Goal: Task Accomplishment & Management: Manage account settings

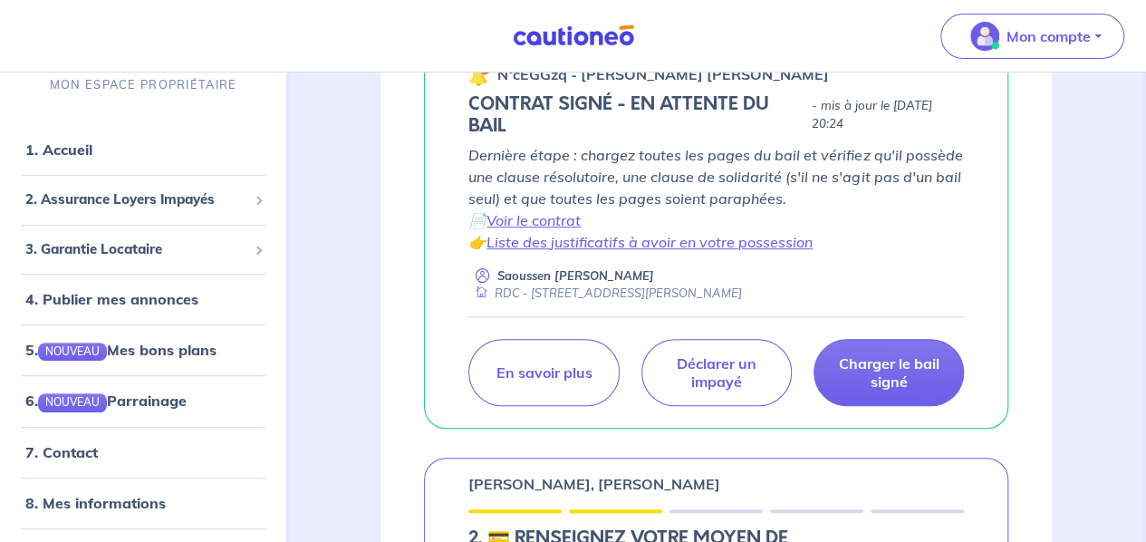
scroll to position [353, 0]
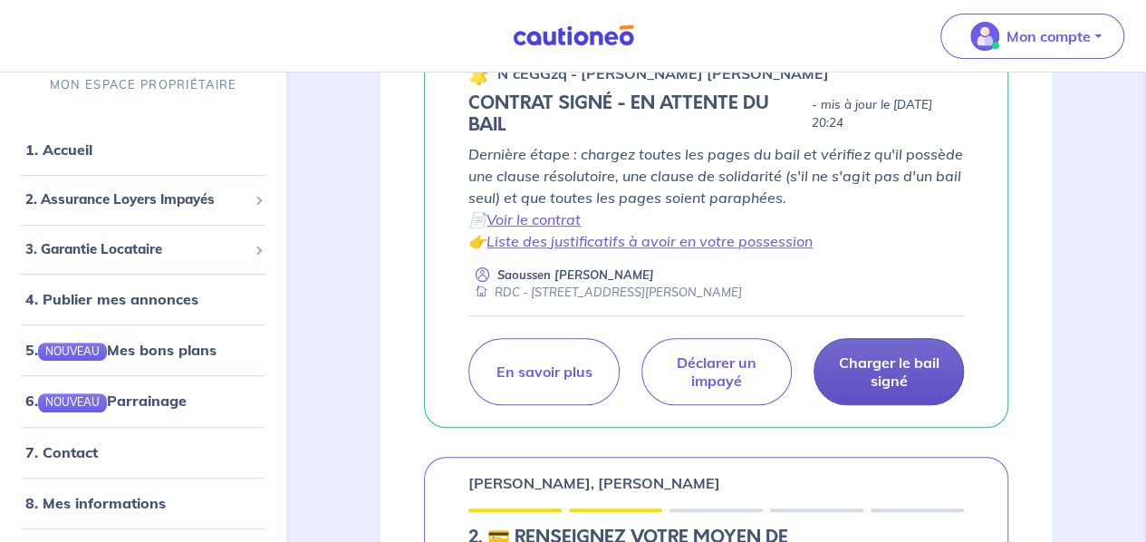
click at [875, 353] on p "Charger le bail signé" at bounding box center [888, 371] width 105 height 36
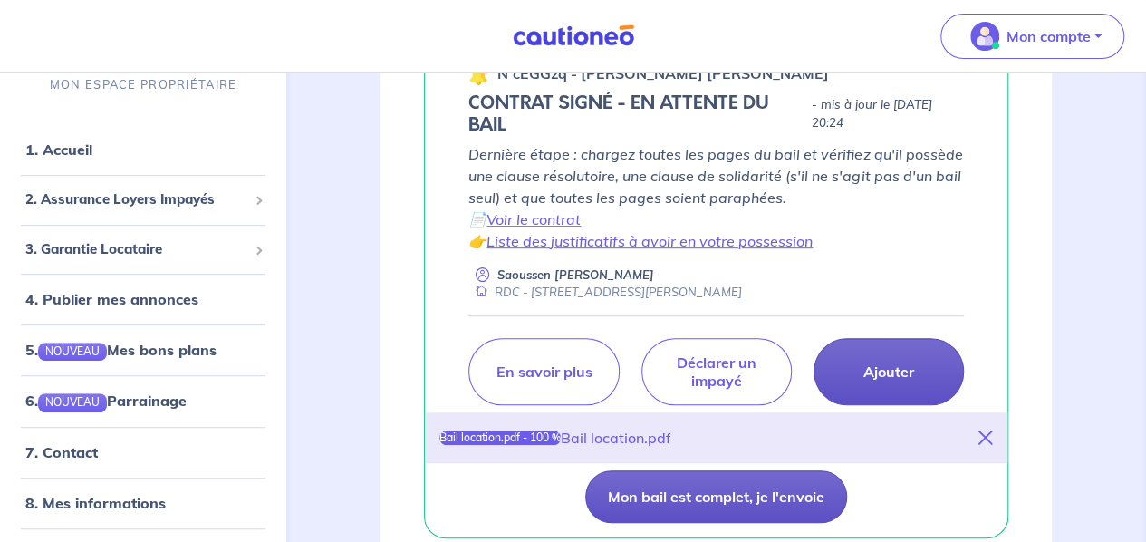
click at [666, 492] on button "Mon bail est complet, je l'envoie" at bounding box center [716, 496] width 262 height 53
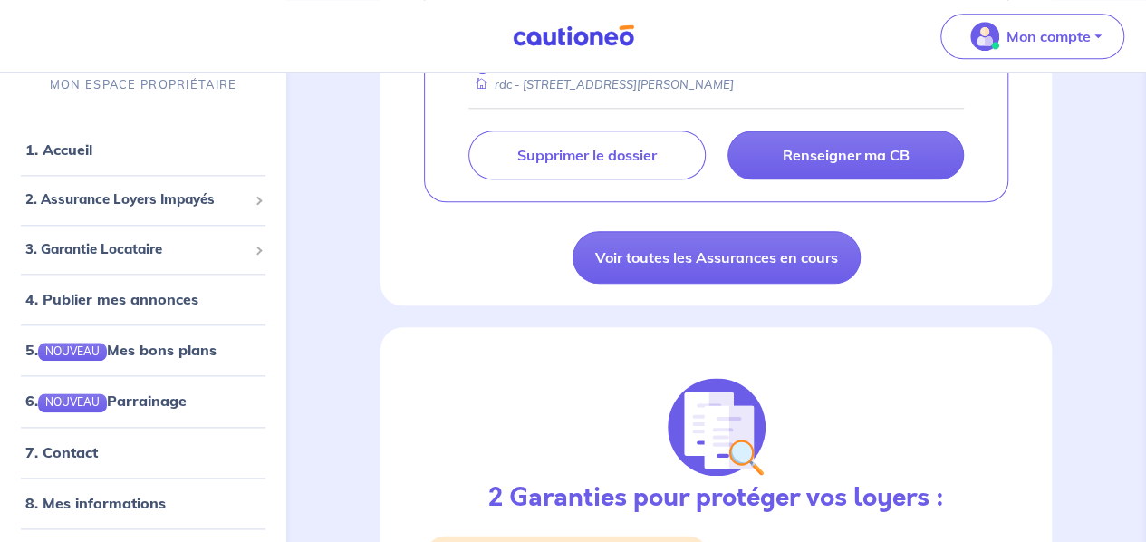
scroll to position [931, 0]
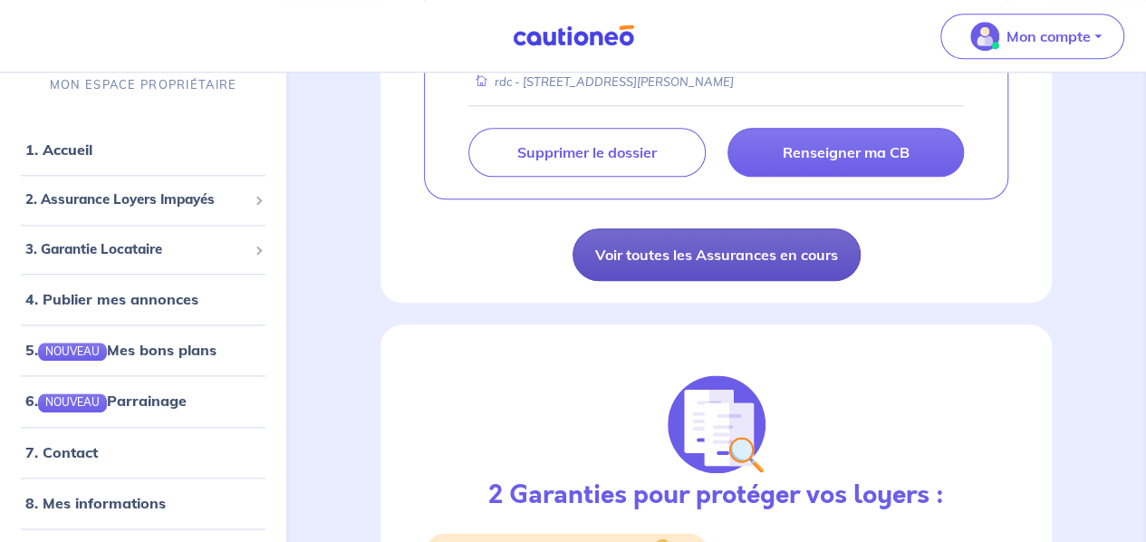
click at [728, 278] on link "Voir toutes les Assurances en cours" at bounding box center [717, 254] width 288 height 53
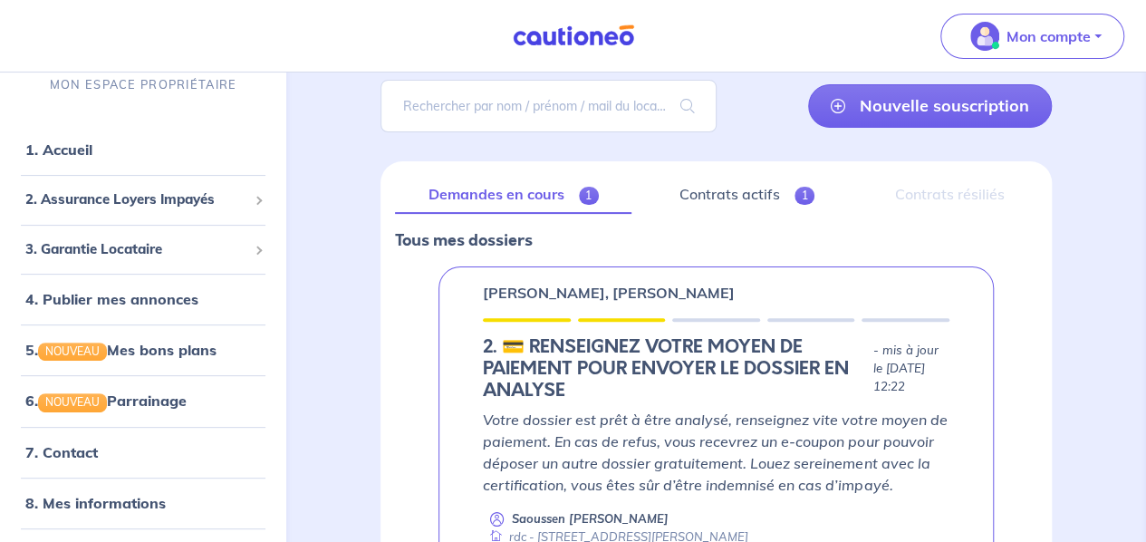
scroll to position [134, 0]
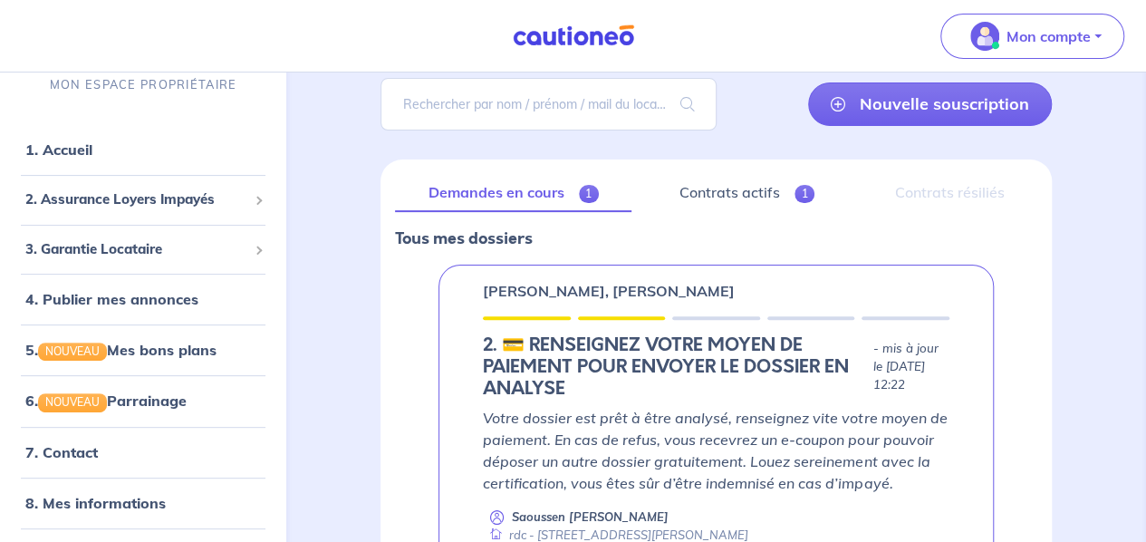
click at [727, 170] on div "Demandes en cours 1 Contrats actifs 1 Contrats résiliés Tous mes dossiers [PERS…" at bounding box center [716, 420] width 671 height 522
click at [726, 179] on link "Contrats actifs 1" at bounding box center [746, 193] width 201 height 38
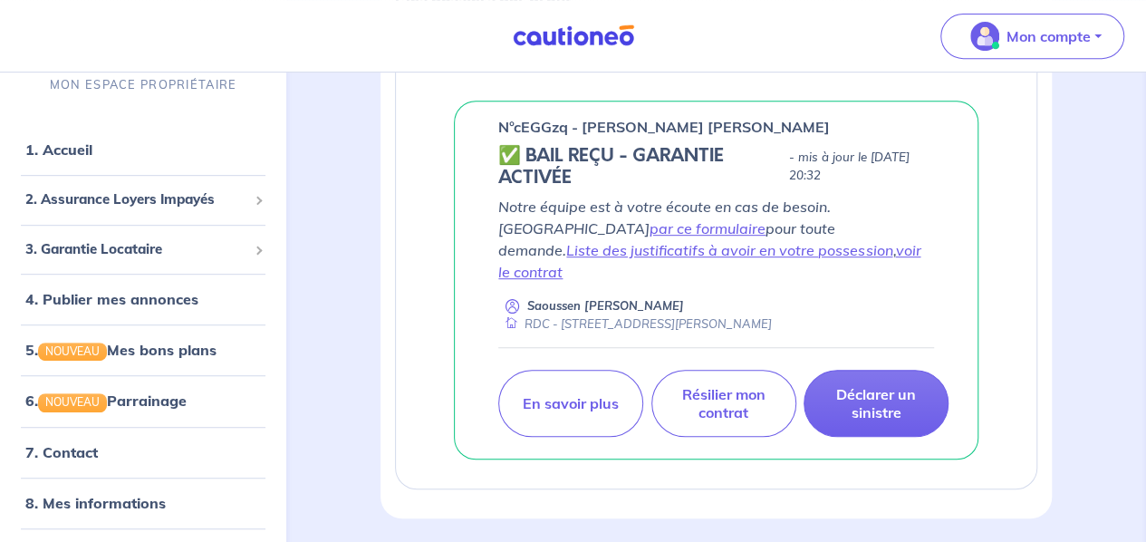
scroll to position [375, 0]
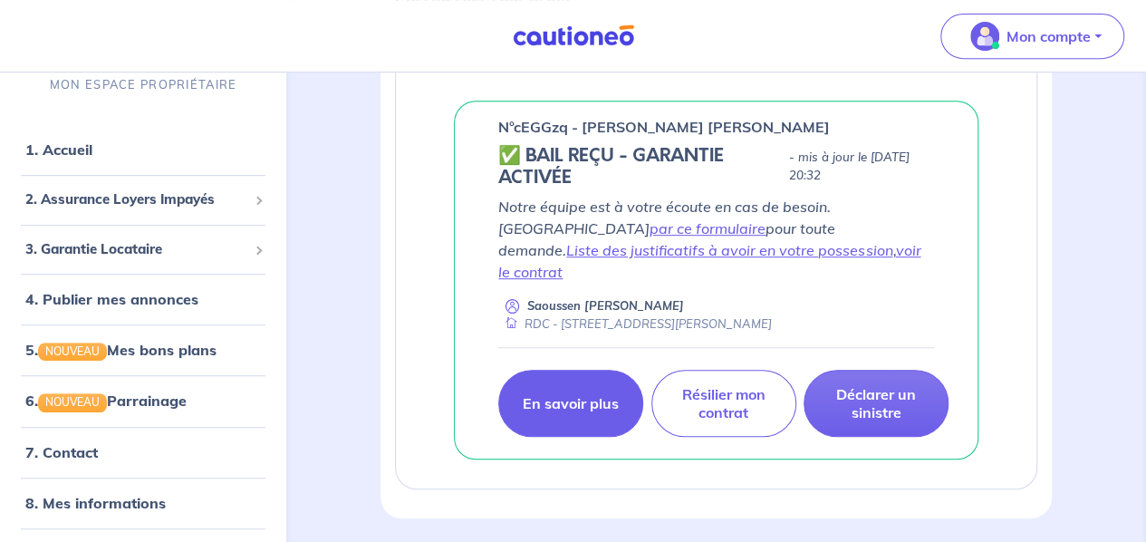
click at [547, 398] on link "En savoir plus" at bounding box center [570, 403] width 145 height 67
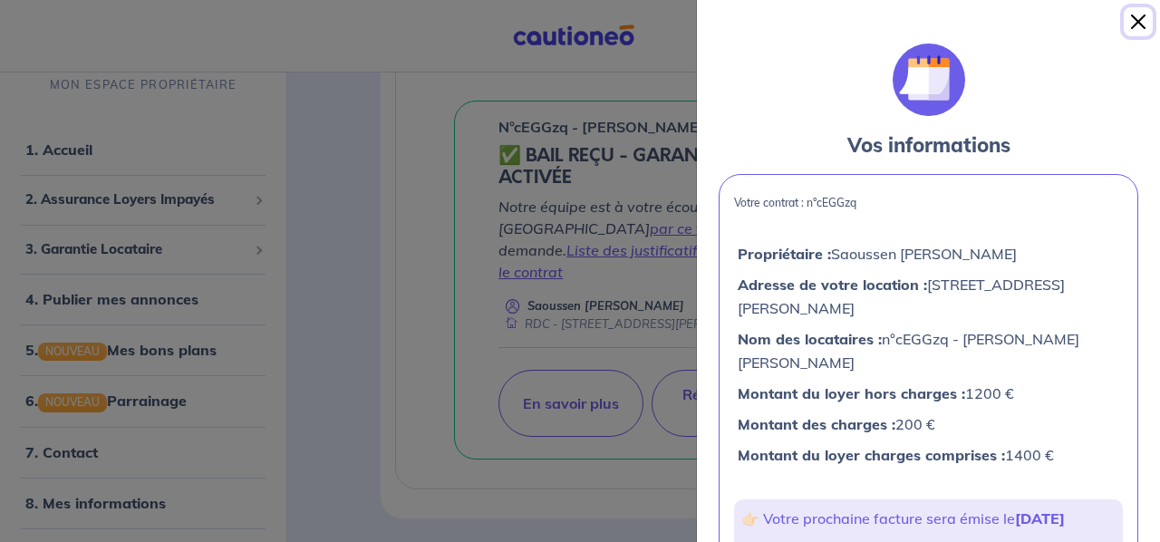
click at [1133, 7] on button "Close" at bounding box center [1138, 21] width 29 height 29
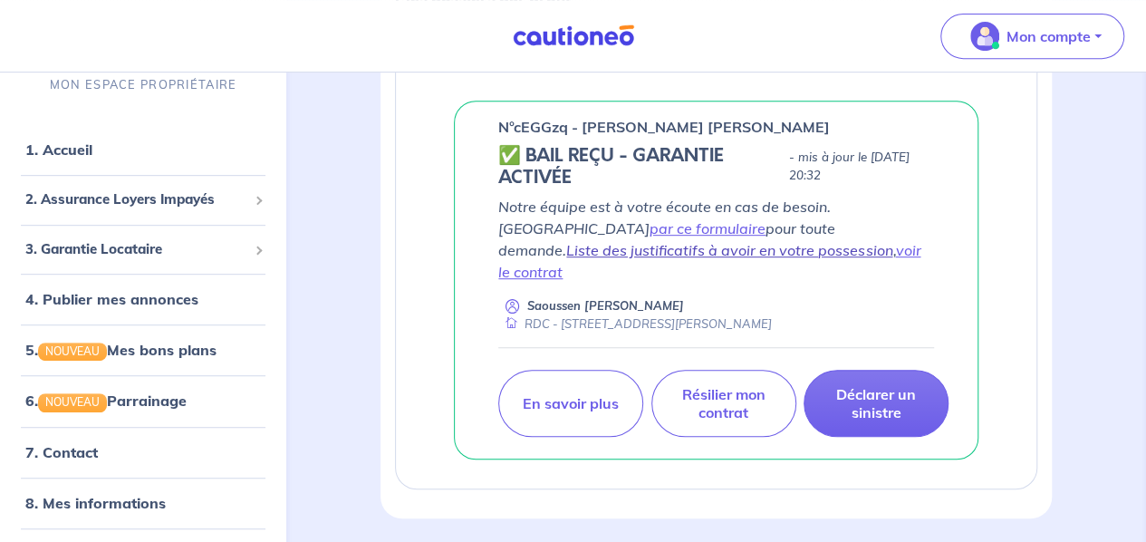
click at [852, 241] on link "Liste des justificatifs à avoir en votre possession" at bounding box center [729, 250] width 326 height 18
click at [688, 246] on link "voir le contrat" at bounding box center [709, 261] width 422 height 40
click at [766, 219] on link "par ce formulaire" at bounding box center [708, 228] width 116 height 18
click at [754, 241] on link "Liste des justificatifs à avoir en votre possession" at bounding box center [729, 250] width 326 height 18
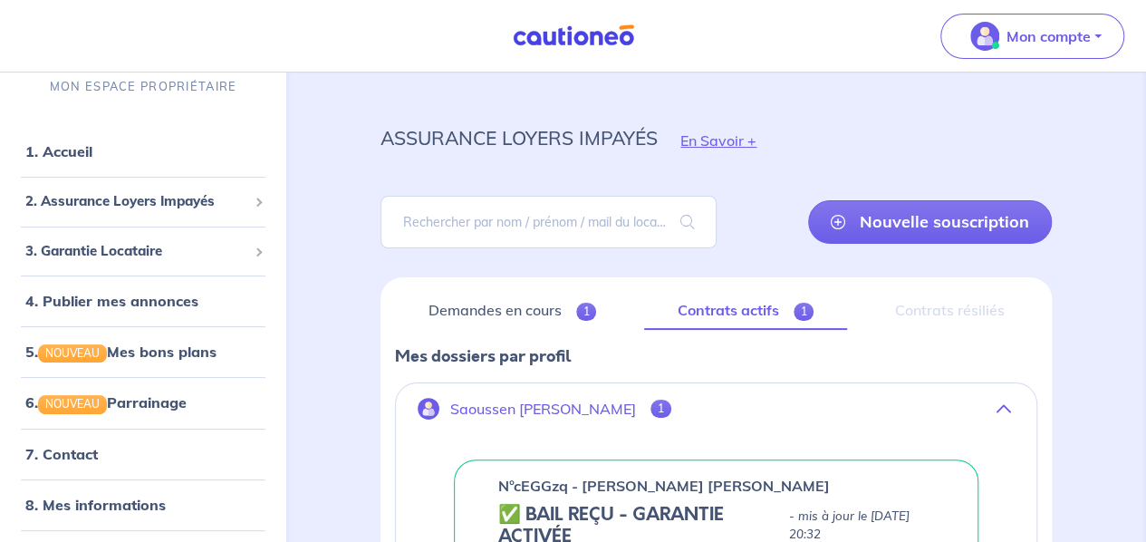
scroll to position [14, 0]
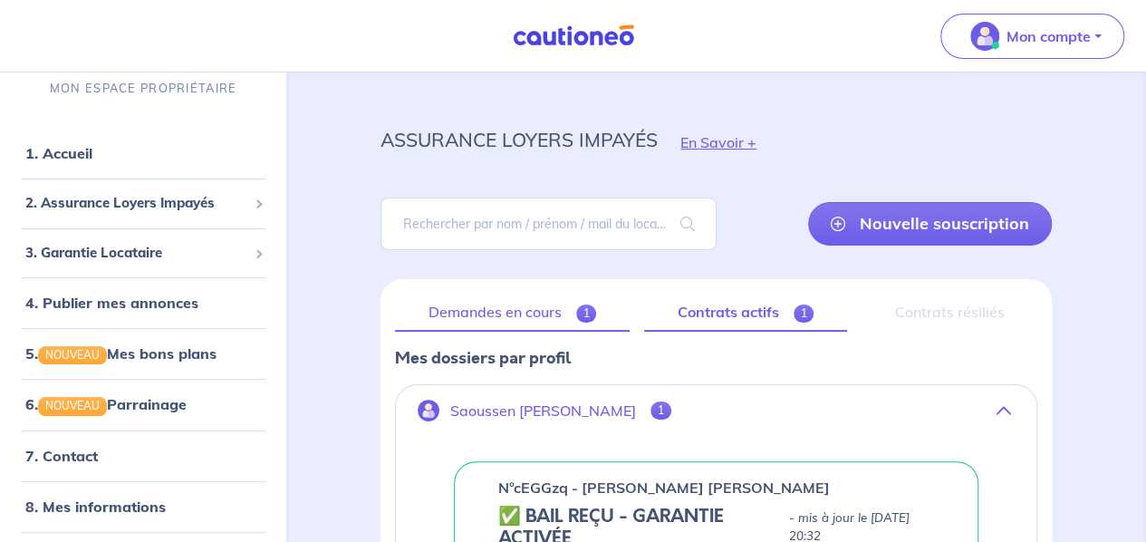
click at [502, 320] on link "Demandes en cours 1" at bounding box center [512, 313] width 235 height 38
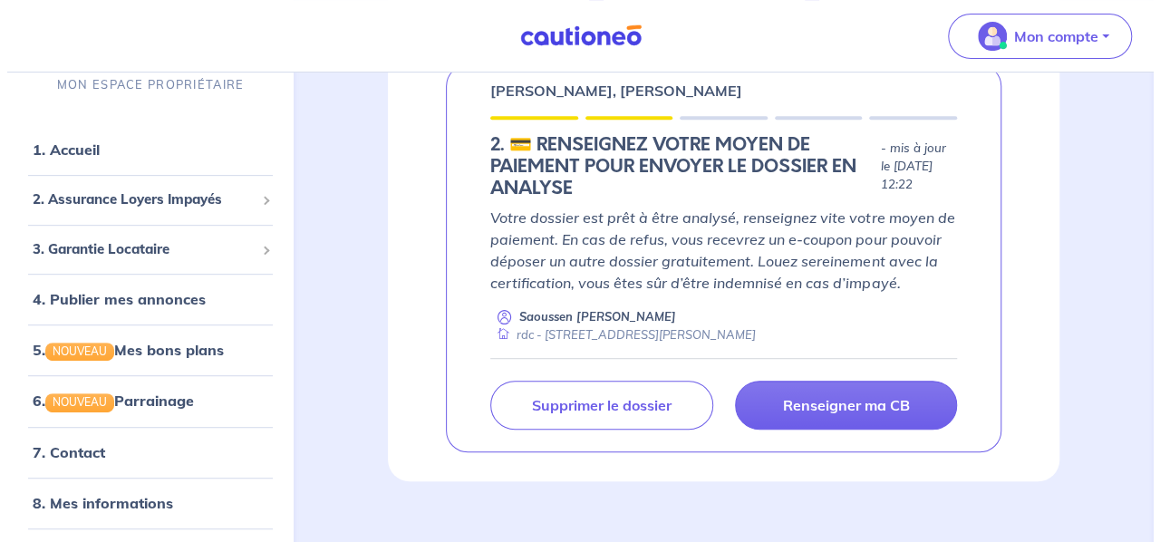
scroll to position [333, 0]
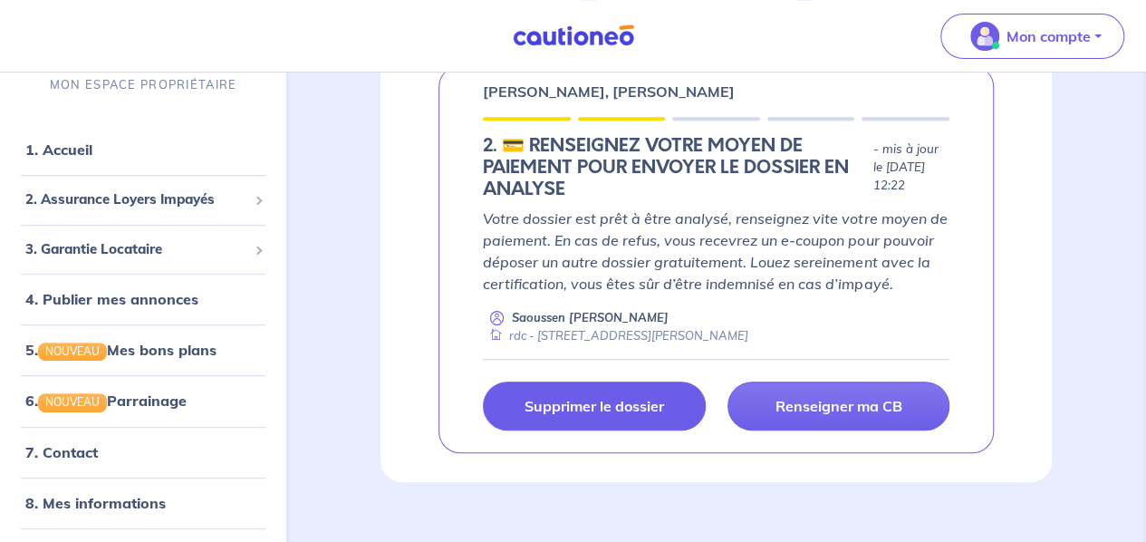
click at [612, 392] on link "Supprimer le dossier" at bounding box center [594, 406] width 222 height 49
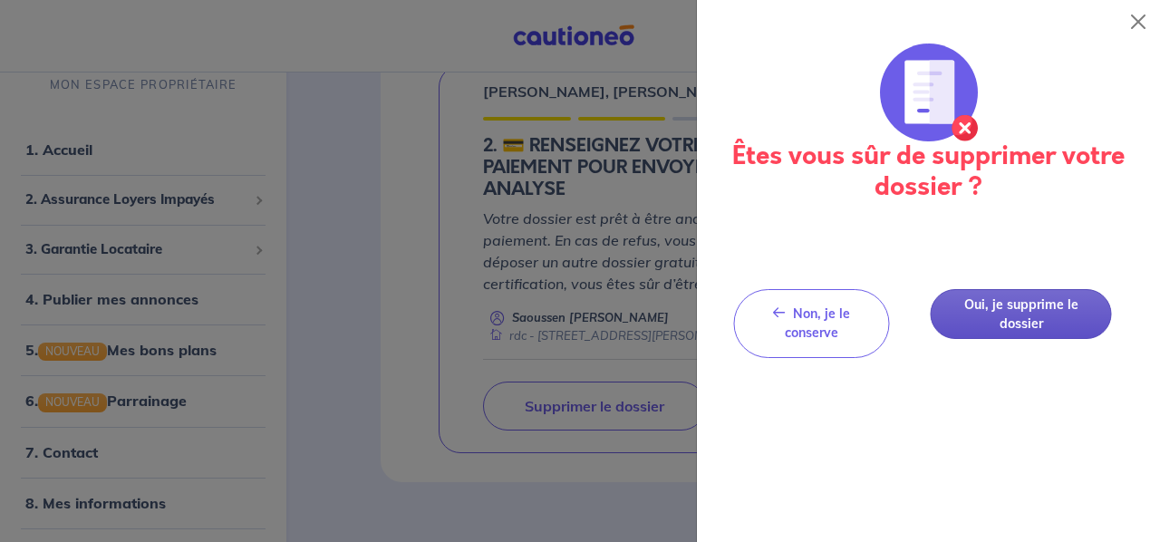
click at [1002, 324] on button "Oui, je supprime le dossier" at bounding box center [1021, 314] width 181 height 50
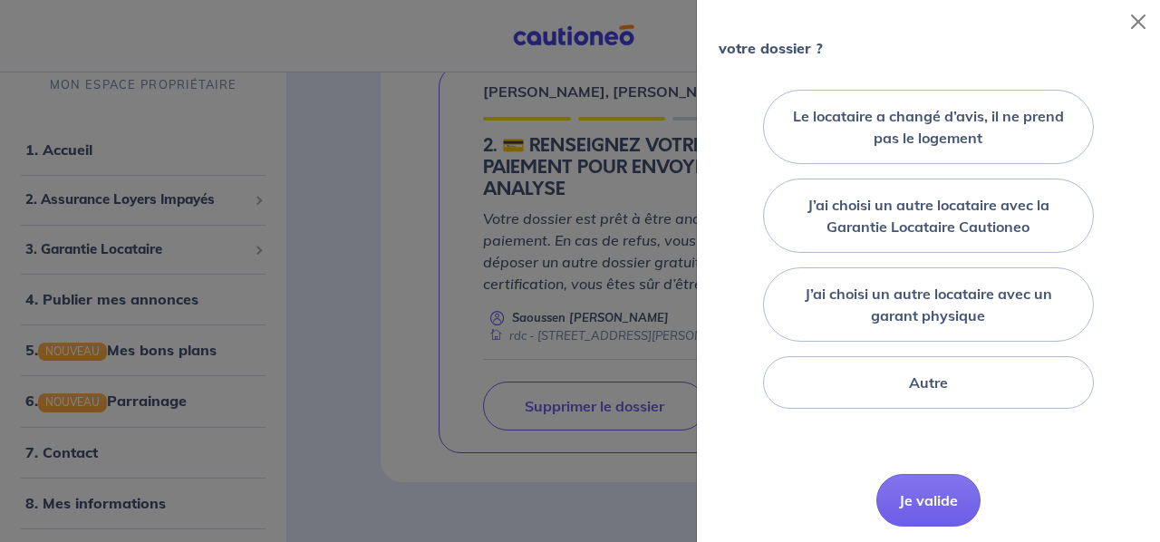
scroll to position [232, 0]
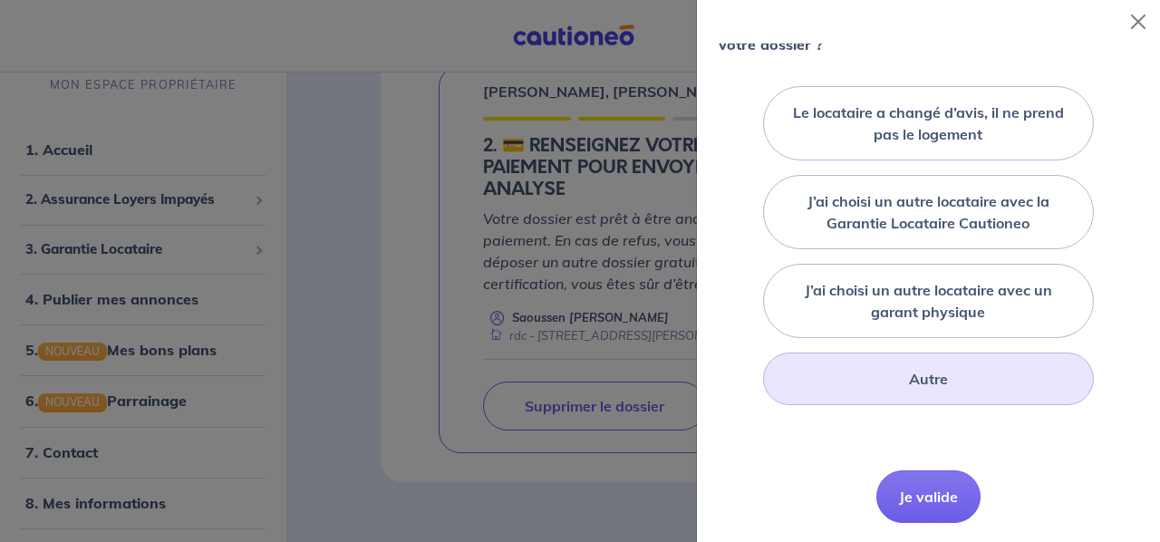
click at [946, 356] on div "Autre" at bounding box center [929, 379] width 332 height 53
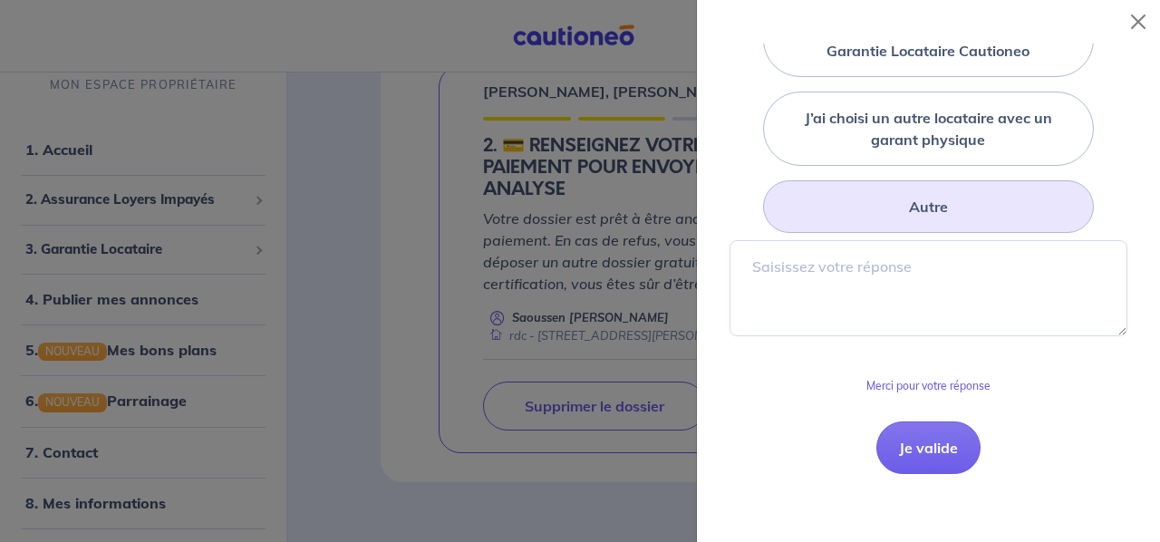
scroll to position [411, 0]
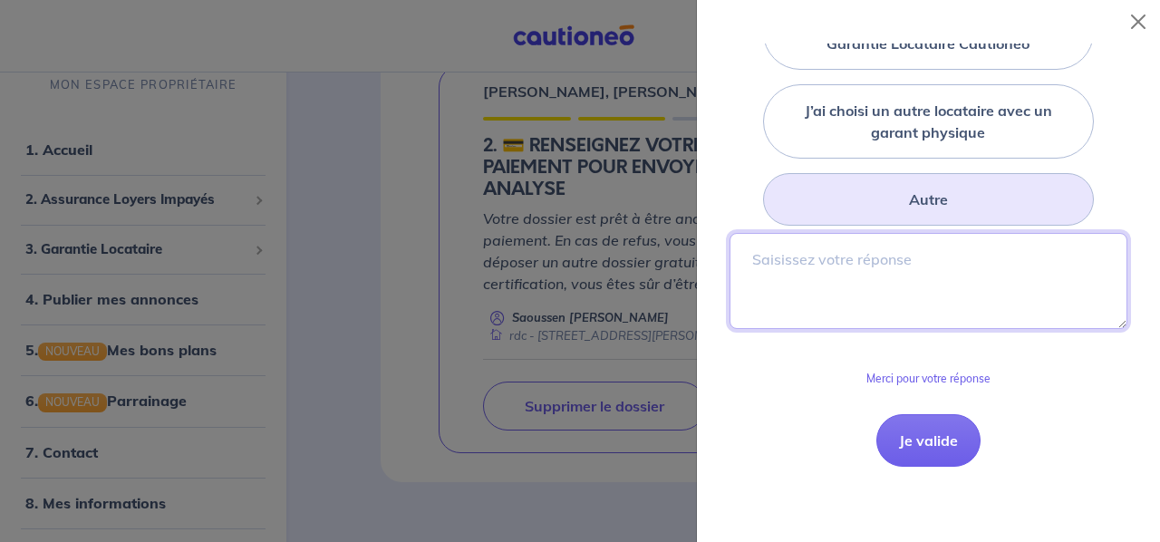
click at [874, 266] on textarea at bounding box center [928, 281] width 398 height 96
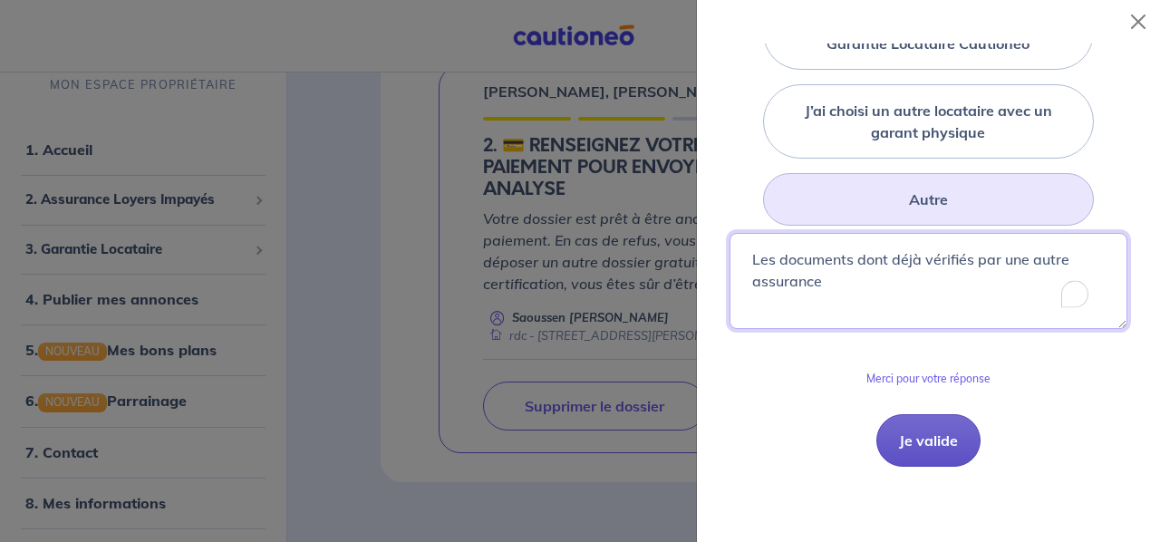
type textarea "Les documents dont déjà vérifiés par une autre assurance"
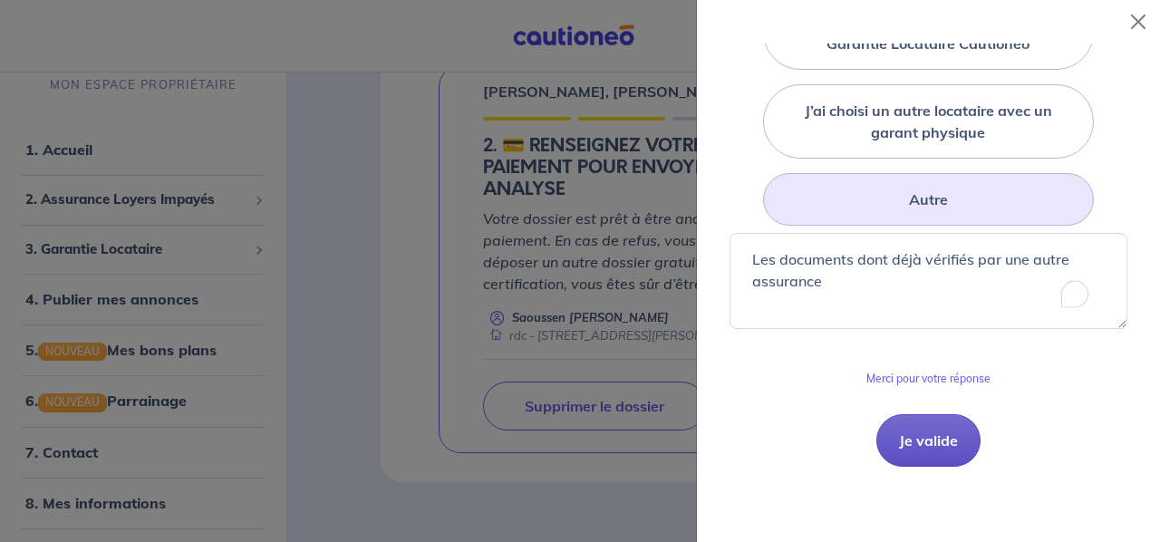
click at [921, 431] on button "Je valide" at bounding box center [928, 440] width 104 height 53
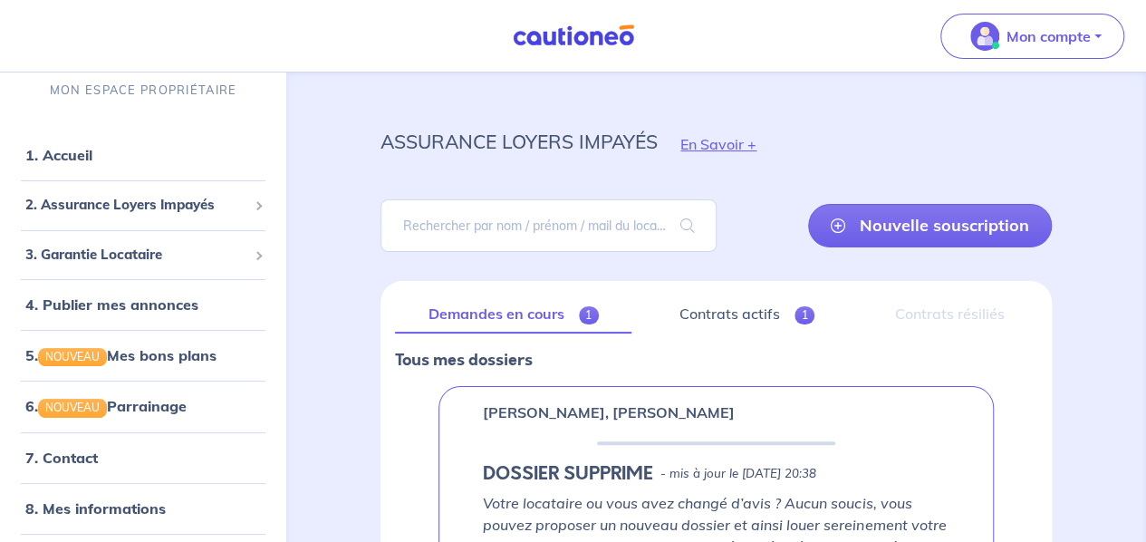
scroll to position [0, 0]
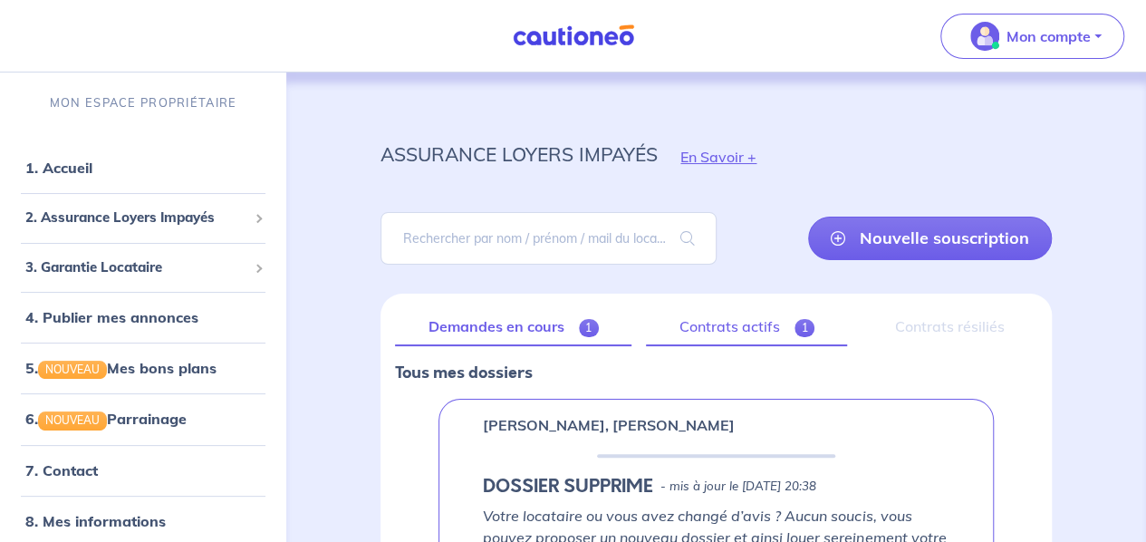
click at [758, 320] on link "Contrats actifs 1" at bounding box center [746, 327] width 201 height 38
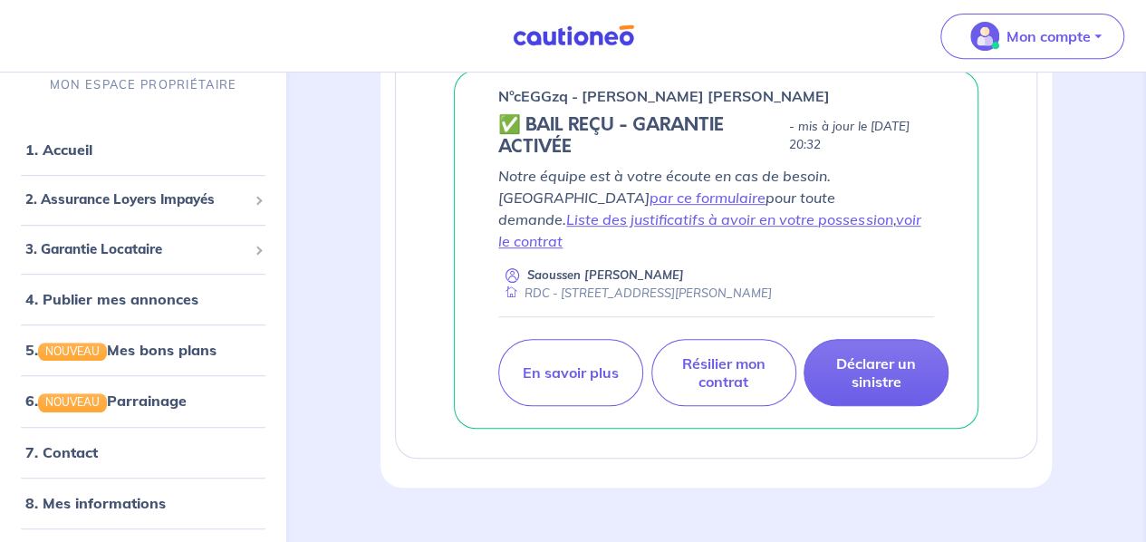
scroll to position [413, 0]
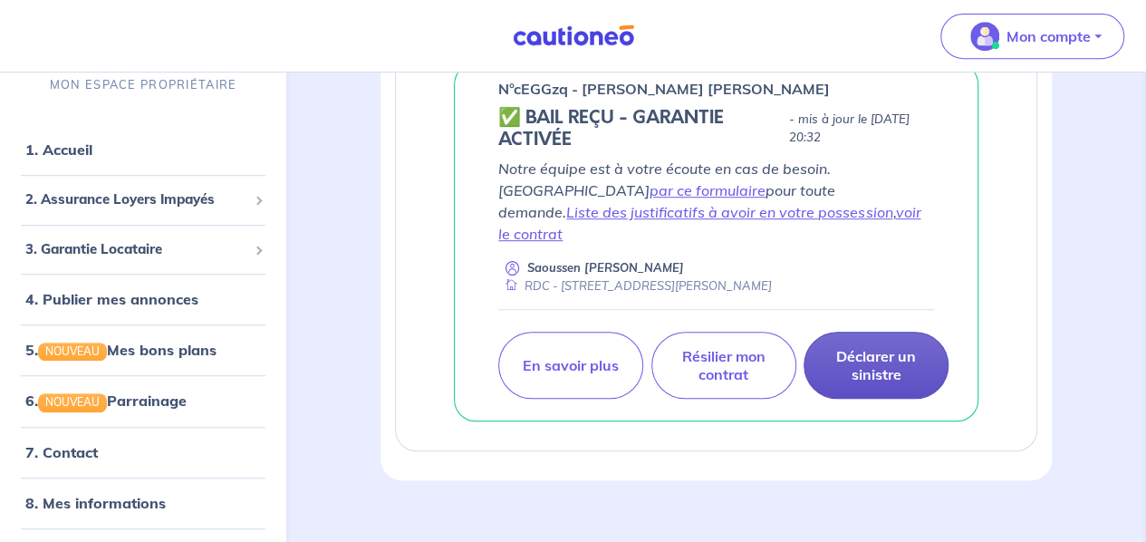
click at [877, 347] on p "Déclarer un sinistre" at bounding box center [876, 365] width 100 height 36
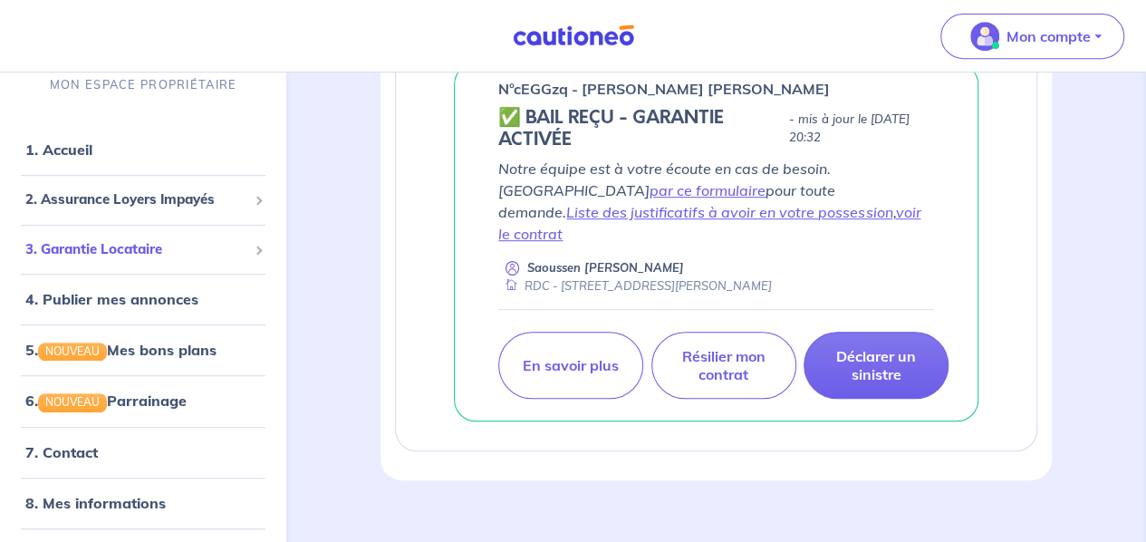
click at [136, 243] on span "3. Garantie Locataire" at bounding box center [136, 248] width 222 height 21
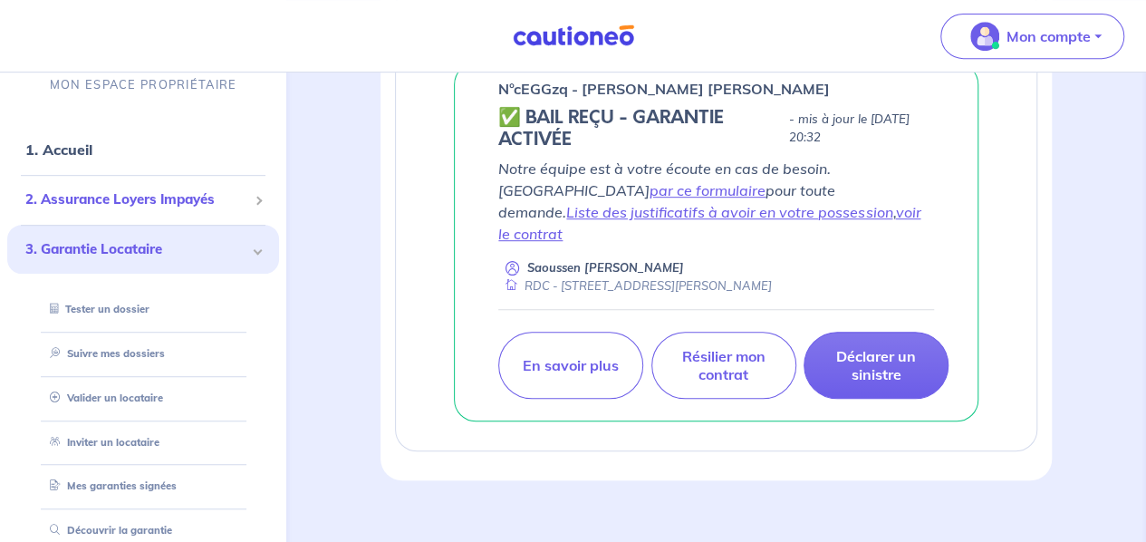
click at [169, 210] on div "2. Assurance Loyers Impayés" at bounding box center [143, 199] width 272 height 35
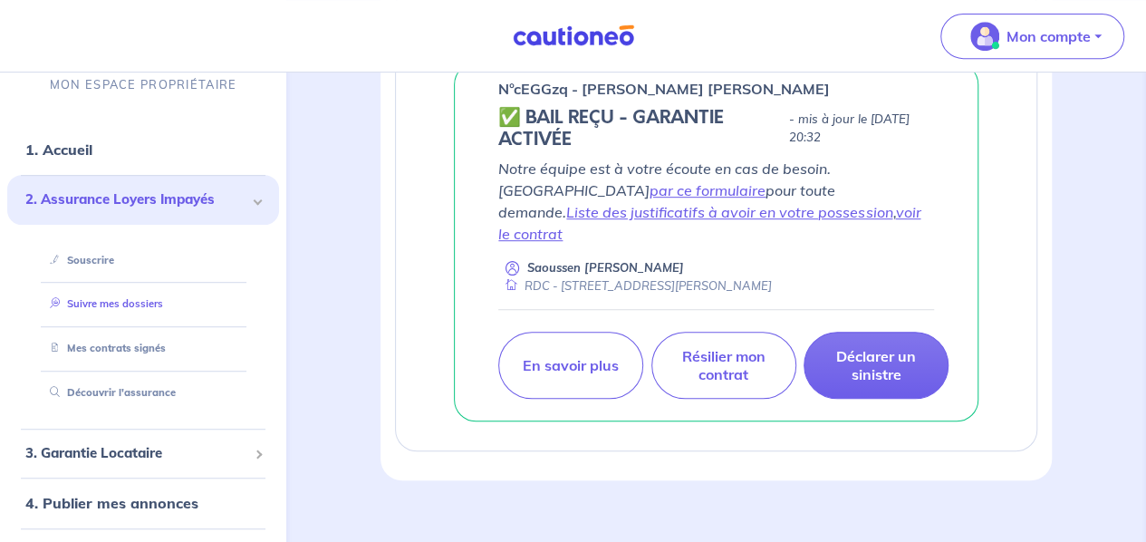
click at [157, 304] on link "Suivre mes dossiers" at bounding box center [103, 303] width 121 height 13
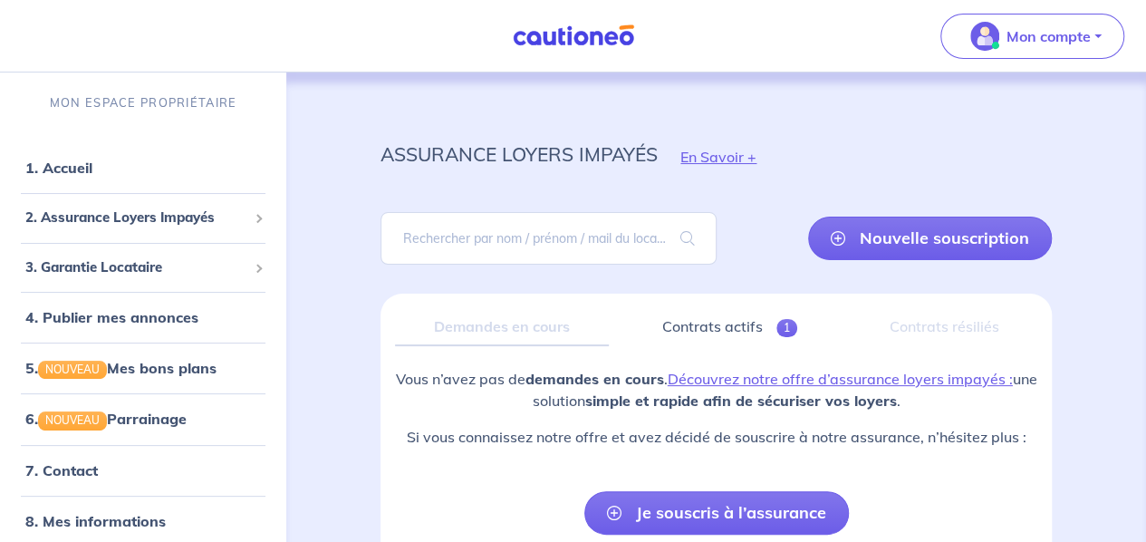
scroll to position [107, 0]
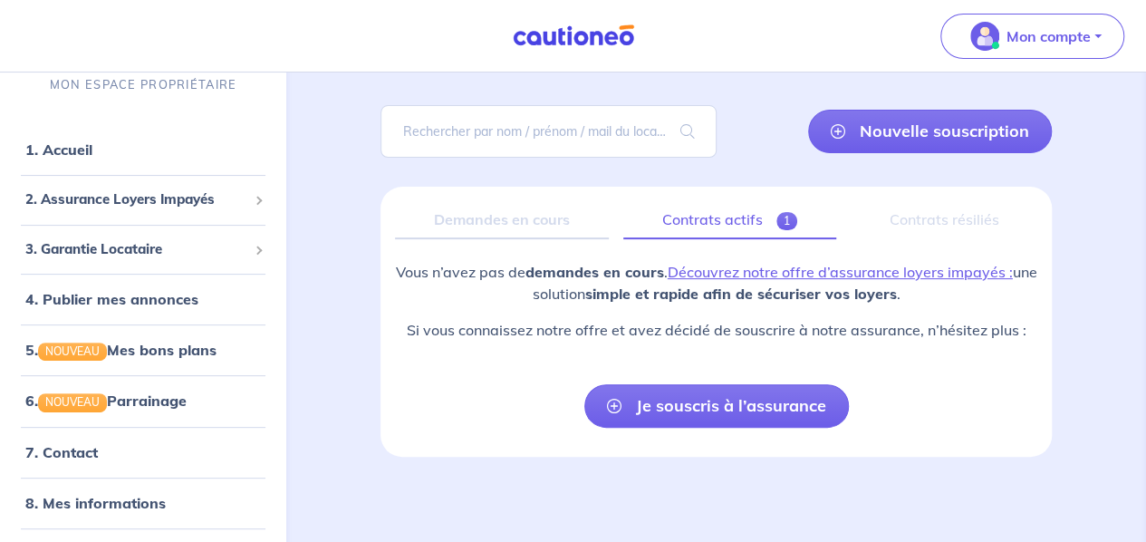
click at [702, 227] on link "Contrats actifs 1" at bounding box center [729, 220] width 213 height 38
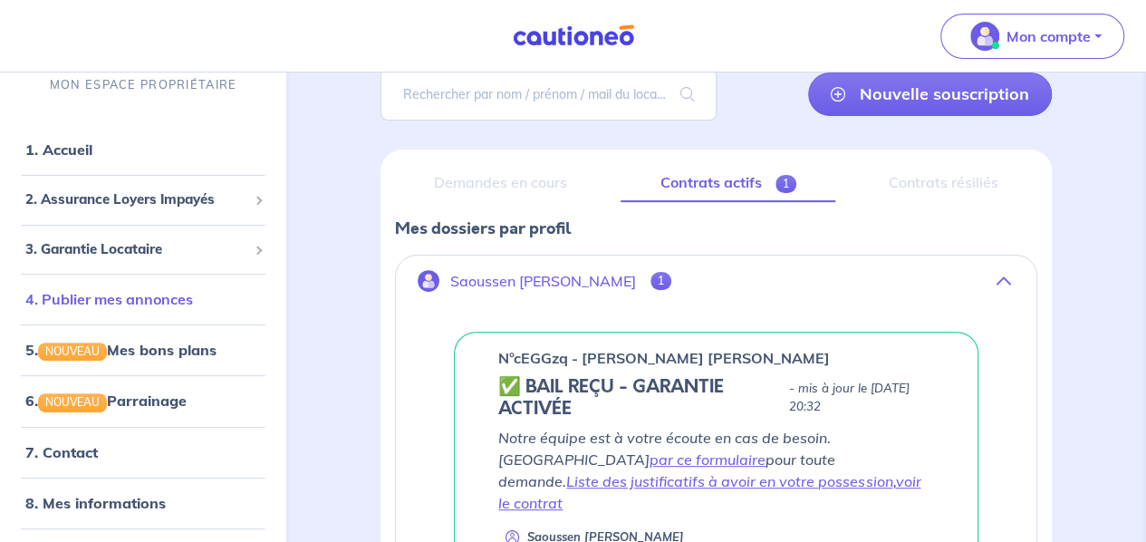
scroll to position [45, 0]
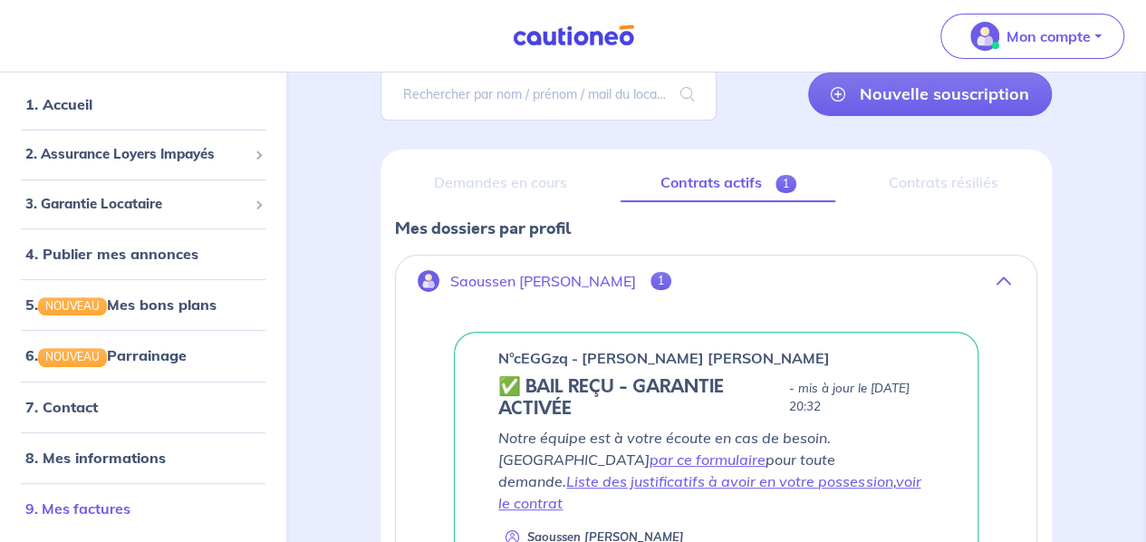
click at [112, 508] on link "9. Mes factures" at bounding box center [77, 507] width 105 height 18
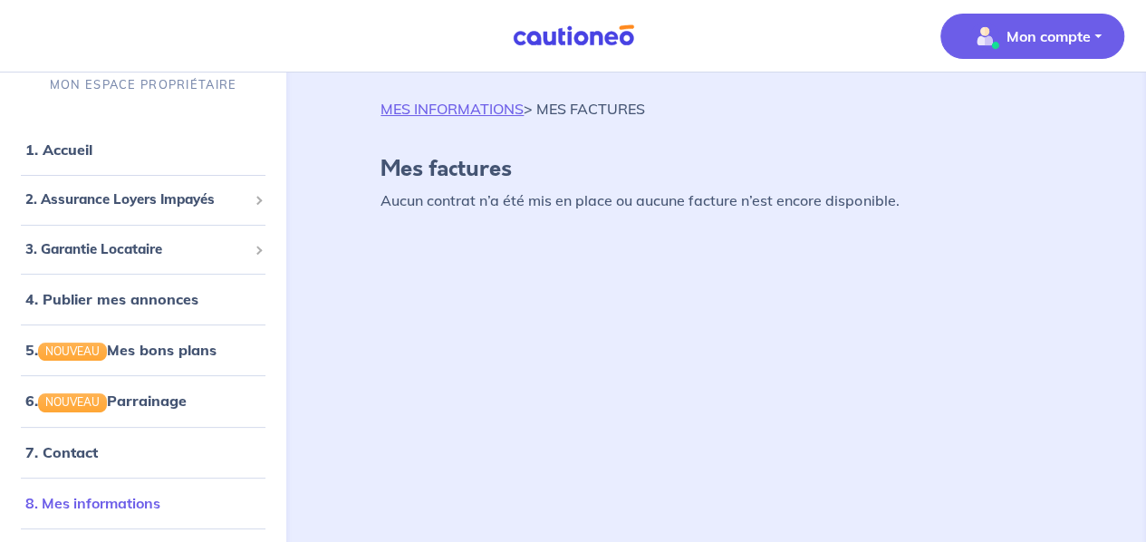
scroll to position [45, 0]
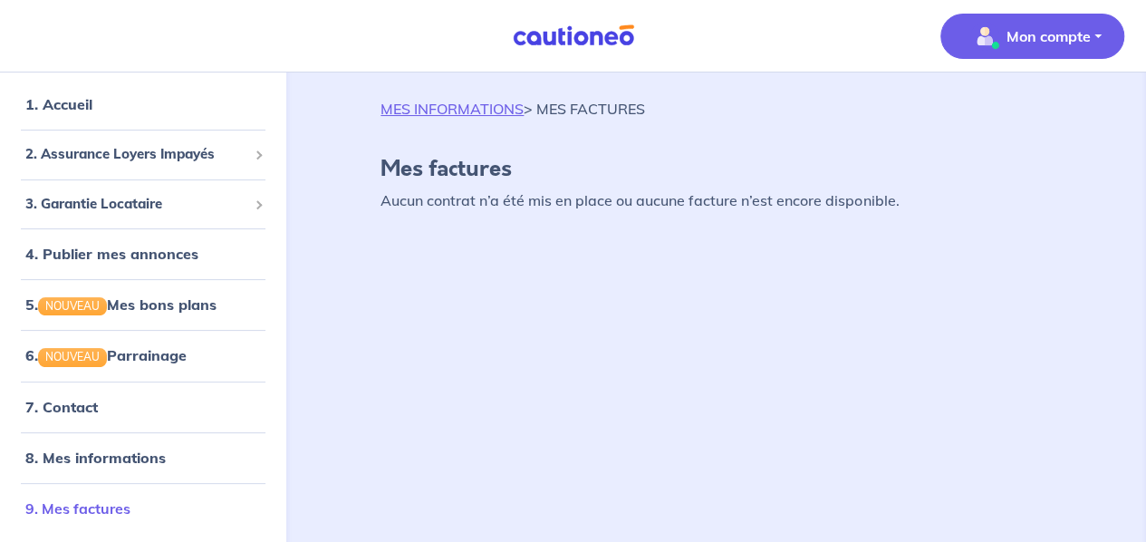
click at [105, 499] on link "9. Mes factures" at bounding box center [77, 508] width 105 height 18
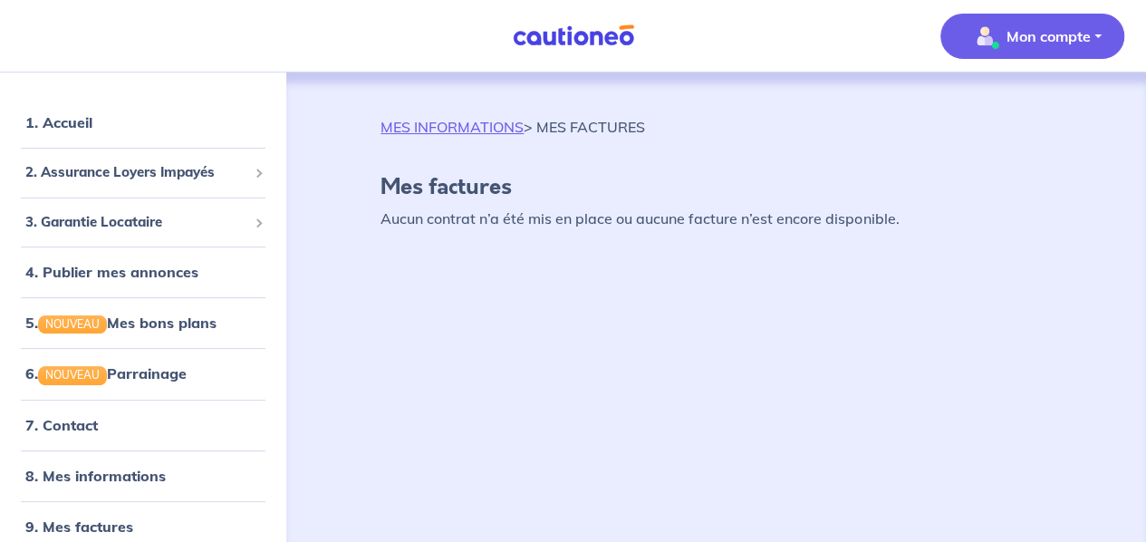
scroll to position [18, 0]
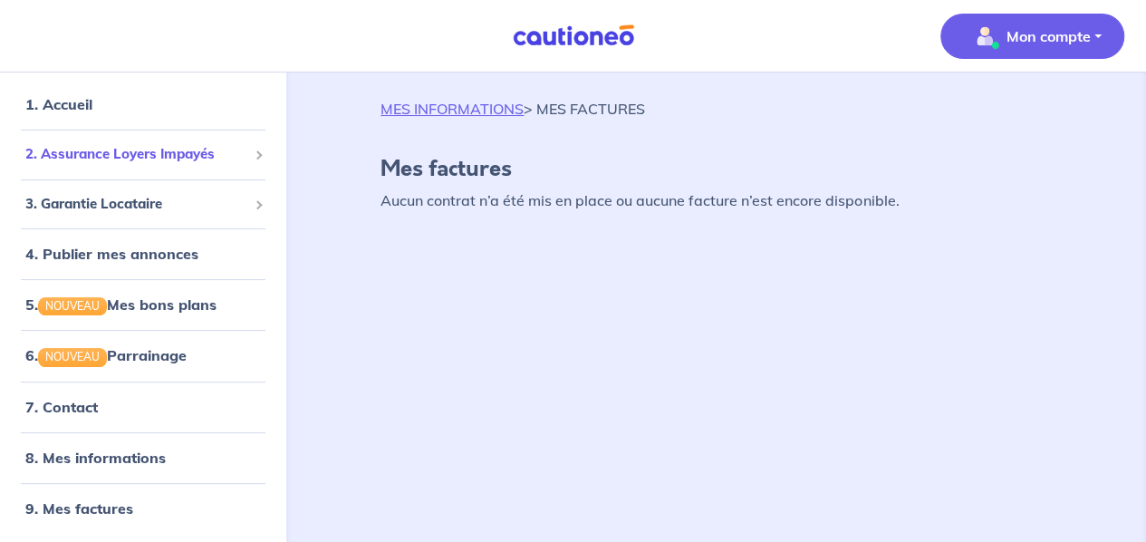
click at [183, 159] on span "2. Assurance Loyers Impayés" at bounding box center [136, 154] width 222 height 21
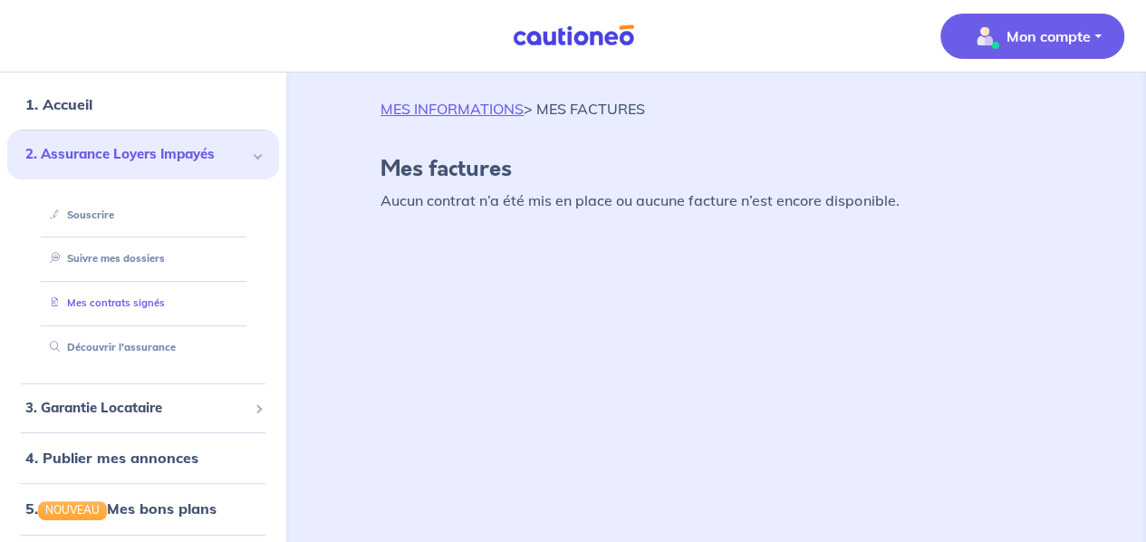
click at [155, 296] on link "Mes contrats signés" at bounding box center [104, 302] width 122 height 13
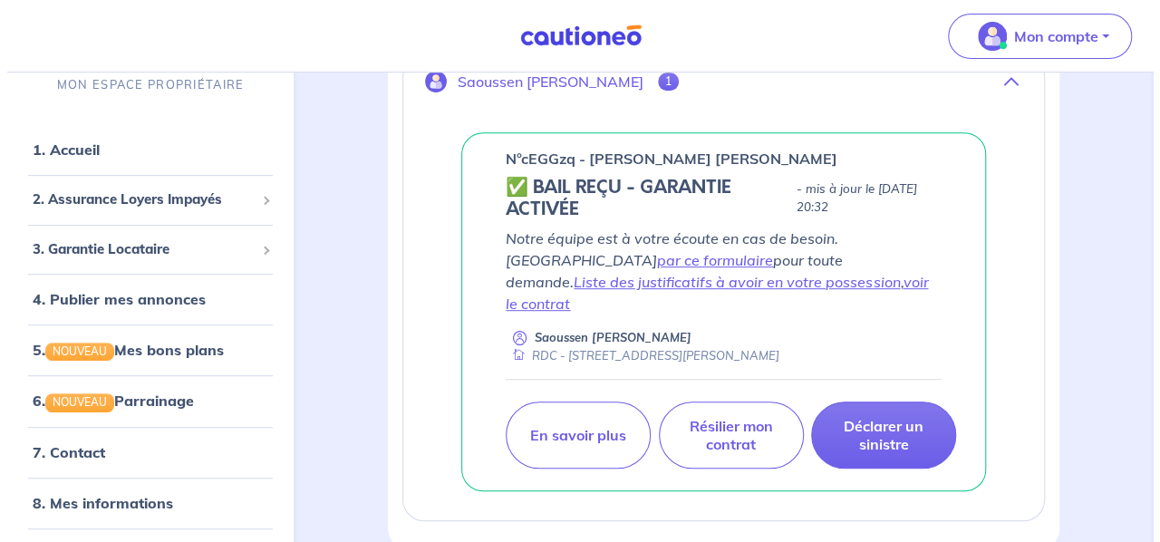
scroll to position [413, 0]
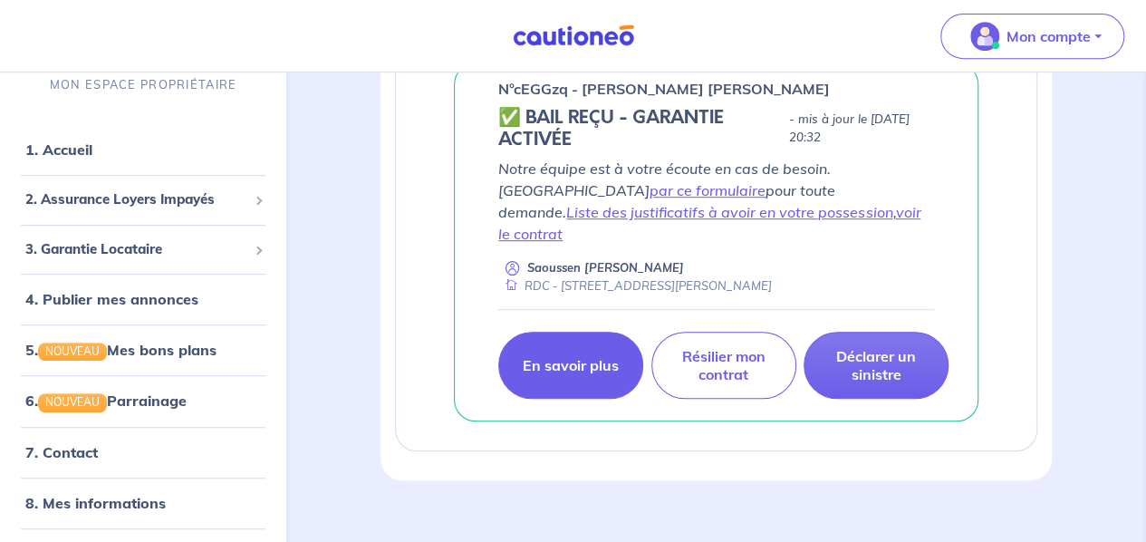
click at [529, 353] on link "En savoir plus" at bounding box center [570, 365] width 145 height 67
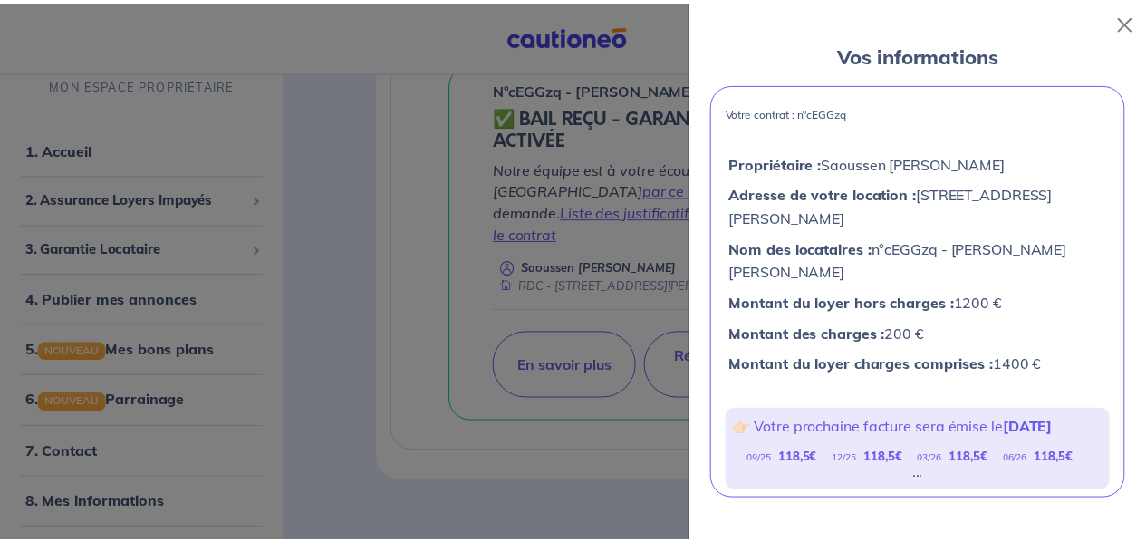
scroll to position [92, 0]
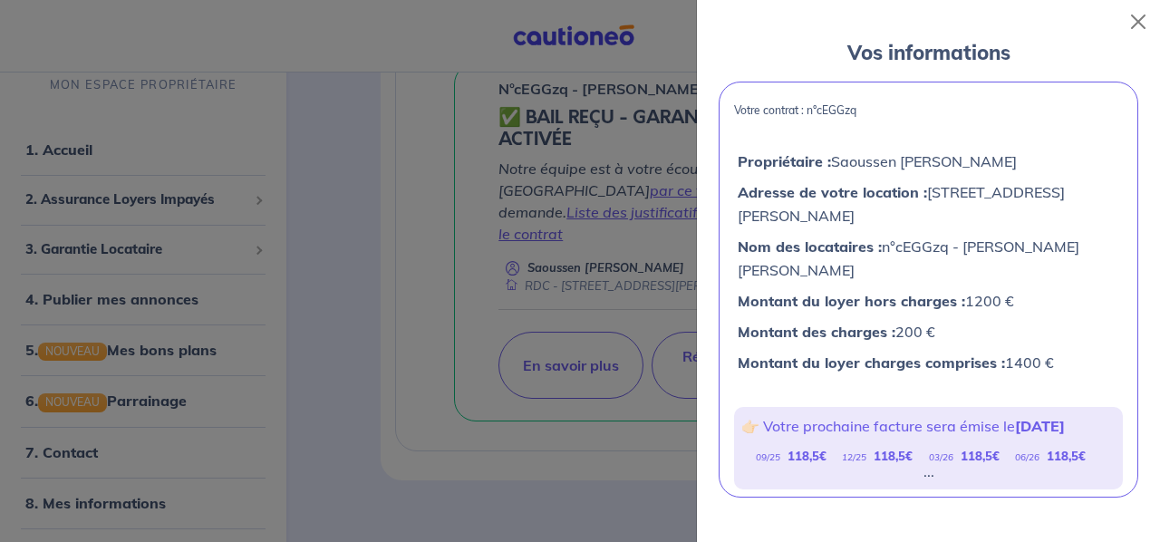
click at [399, 313] on div at bounding box center [580, 271] width 1160 height 542
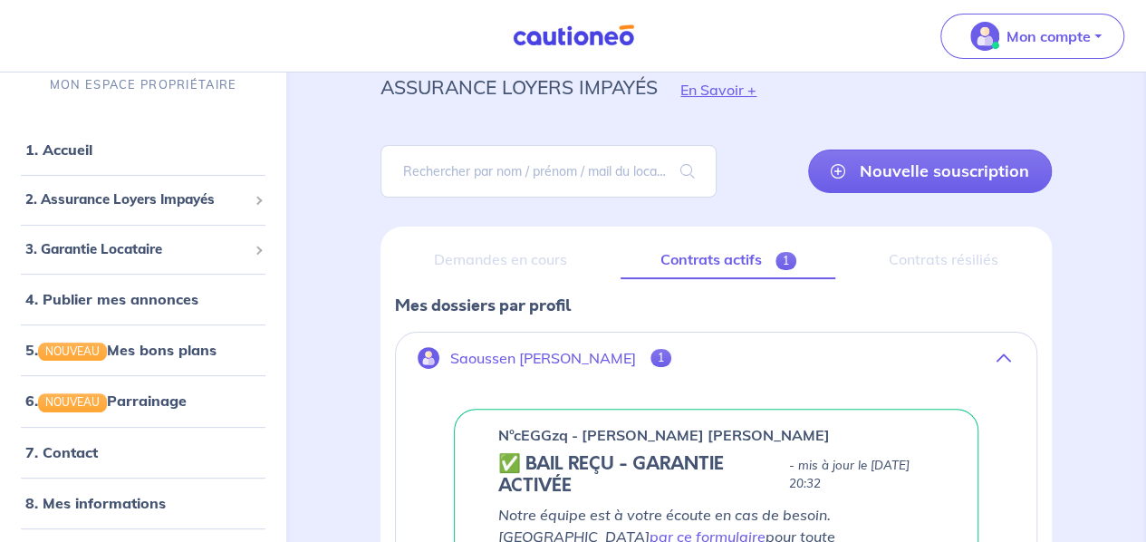
scroll to position [0, 0]
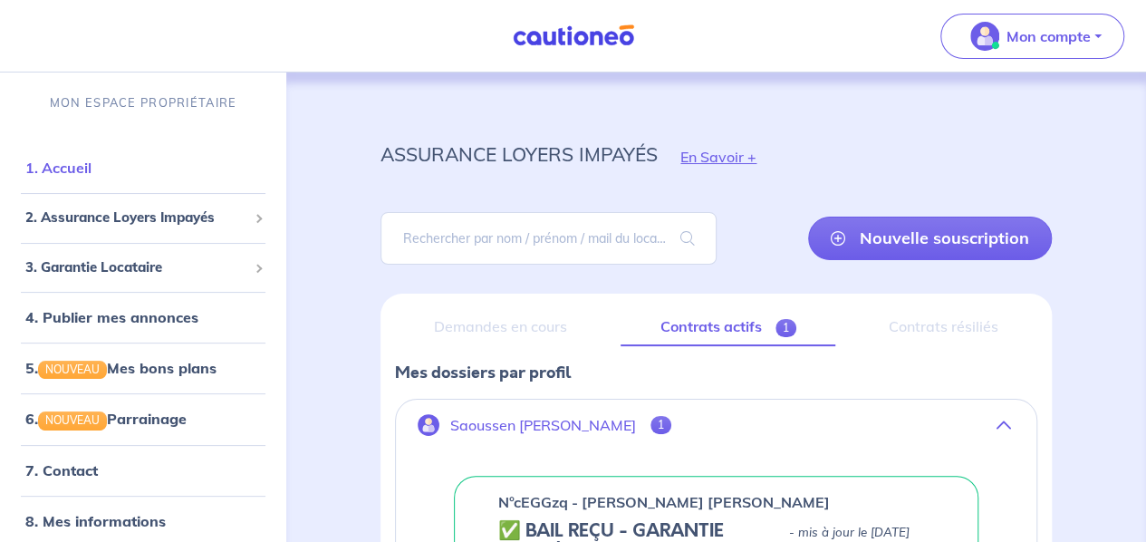
click at [169, 186] on li "1. Accueil" at bounding box center [143, 167] width 272 height 51
click at [62, 169] on link "1. Accueil" at bounding box center [58, 168] width 66 height 18
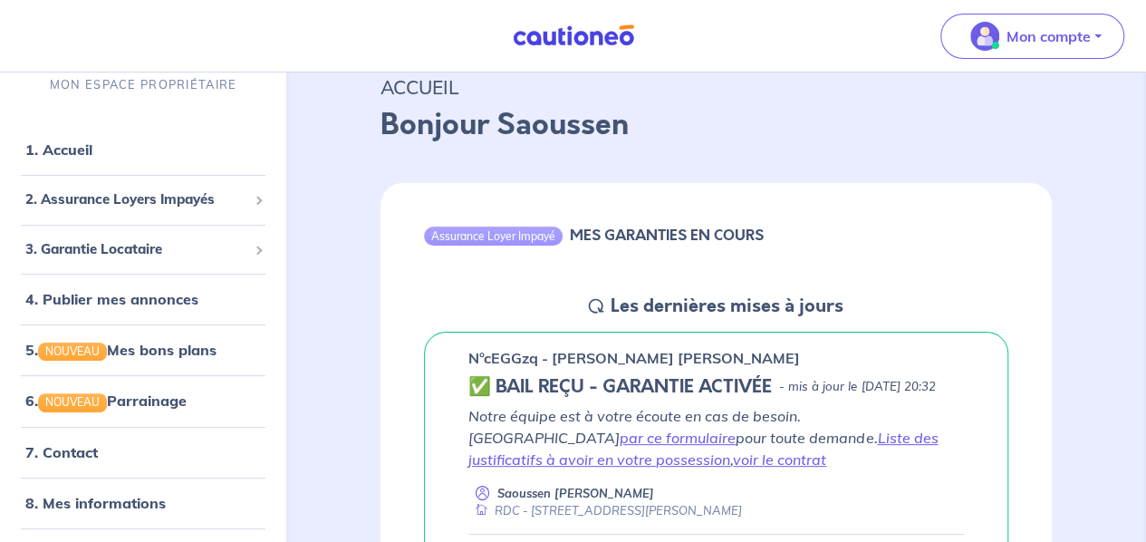
scroll to position [65, 0]
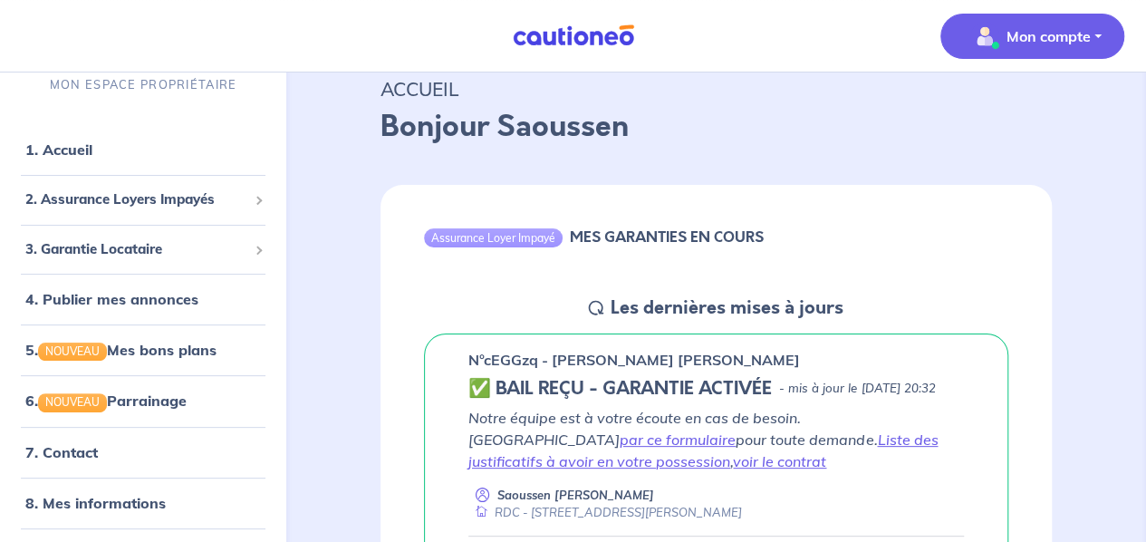
click at [1106, 39] on button "Mon compte" at bounding box center [1033, 36] width 184 height 45
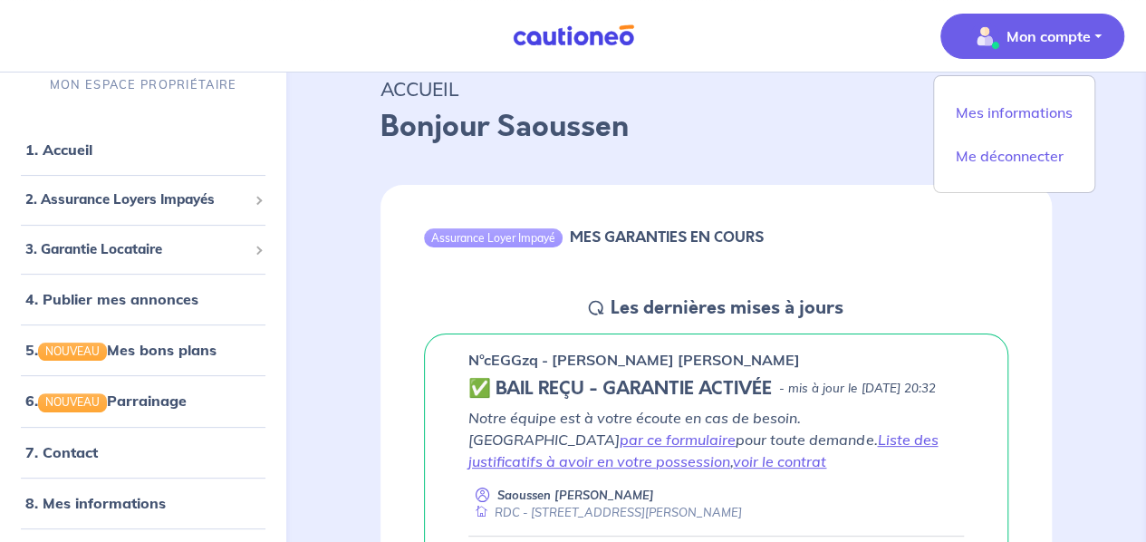
click at [794, 105] on p "Bonjour Saoussen" at bounding box center [716, 126] width 671 height 43
